Goal: Task Accomplishment & Management: Manage account settings

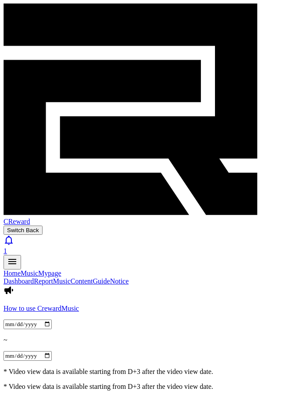
click at [61, 269] on link "Mypage" at bounding box center [49, 272] width 23 height 7
select select "**********"
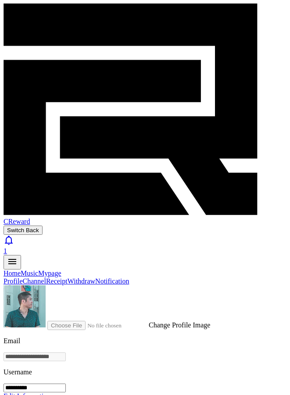
click at [68, 277] on link "Receipt" at bounding box center [56, 280] width 21 height 7
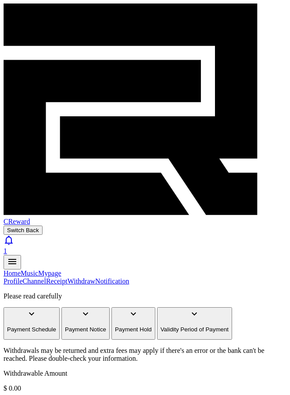
click at [95, 277] on link "Withdraw" at bounding box center [82, 280] width 28 height 7
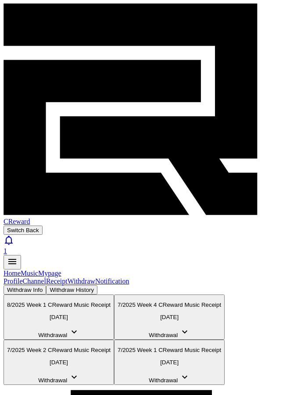
click at [79, 326] on icon at bounding box center [74, 331] width 11 height 11
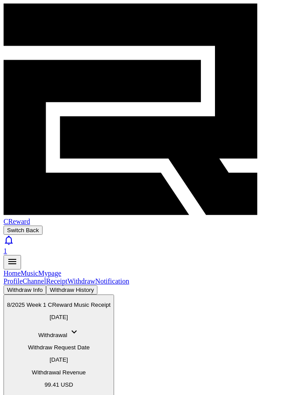
click at [79, 326] on icon at bounding box center [74, 331] width 11 height 11
